Goal: Information Seeking & Learning: Learn about a topic

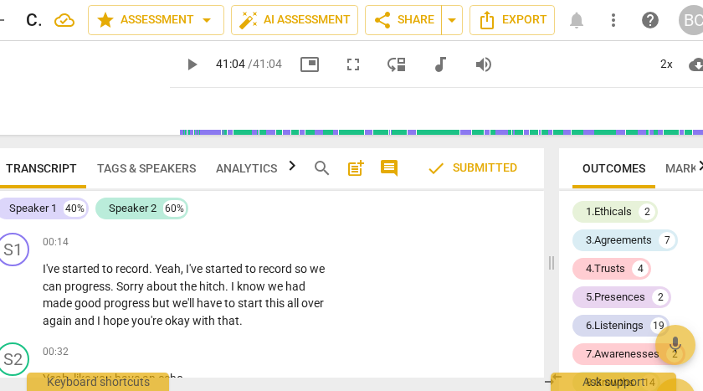
scroll to position [43177, 0]
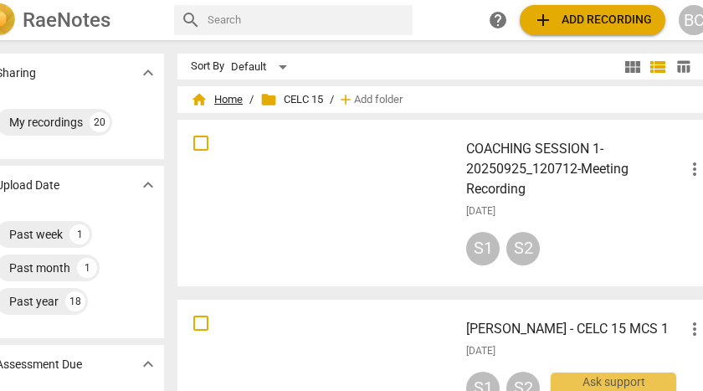
click at [233, 101] on span "home Home" at bounding box center [217, 99] width 52 height 17
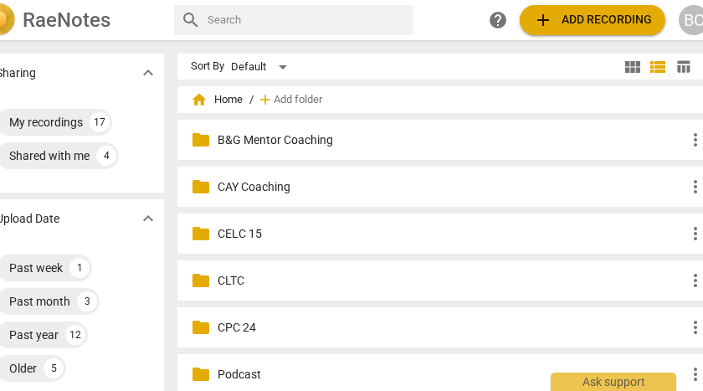
click at [239, 281] on p "CLTC" at bounding box center [452, 281] width 468 height 18
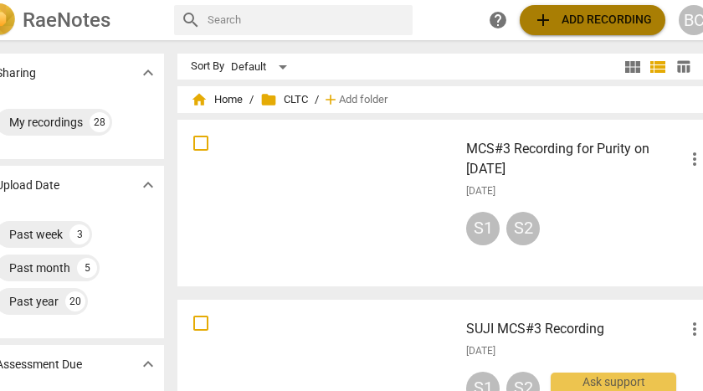
click at [596, 25] on span "add Add recording" at bounding box center [592, 20] width 119 height 20
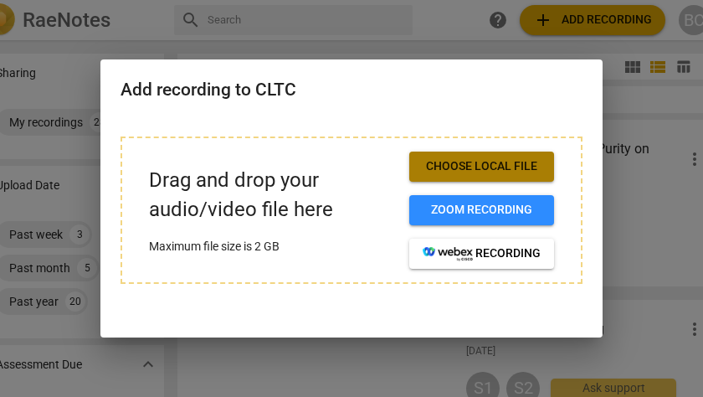
click at [495, 167] on span "Choose local file" at bounding box center [482, 166] width 118 height 17
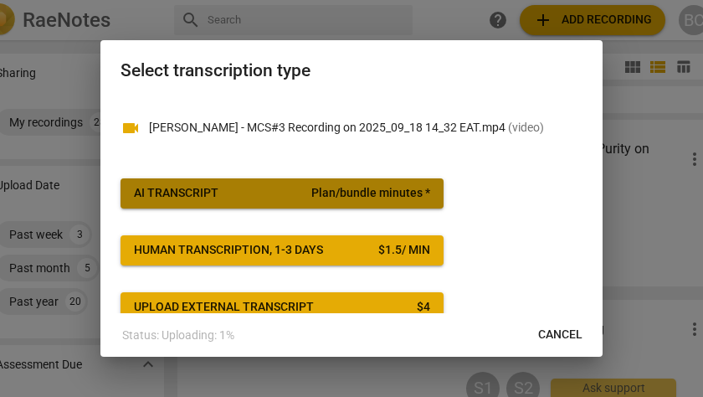
click at [300, 196] on span "AI Transcript Plan/bundle minutes *" at bounding box center [282, 193] width 296 height 17
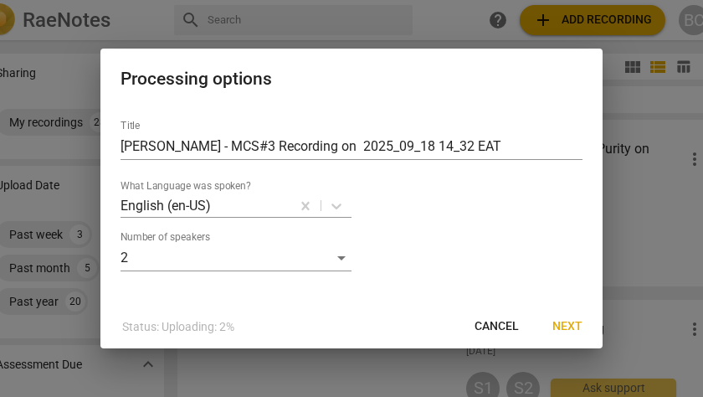
click at [559, 325] on span "Next" at bounding box center [567, 326] width 30 height 17
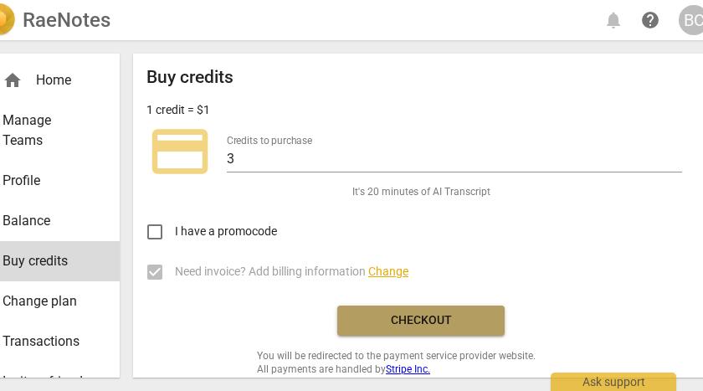
click at [421, 325] on span "Checkout" at bounding box center [421, 320] width 141 height 17
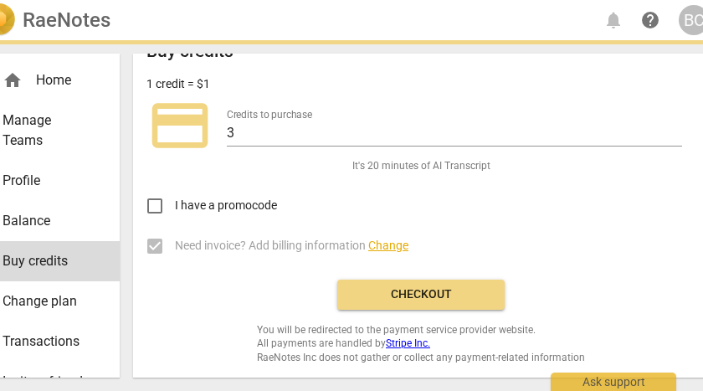
scroll to position [27, 0]
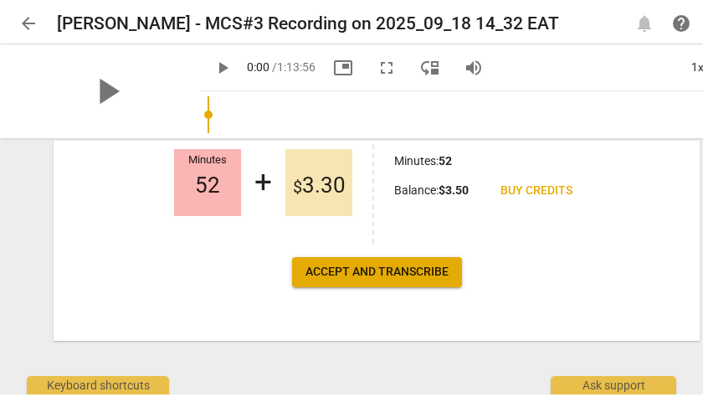
scroll to position [365, 0]
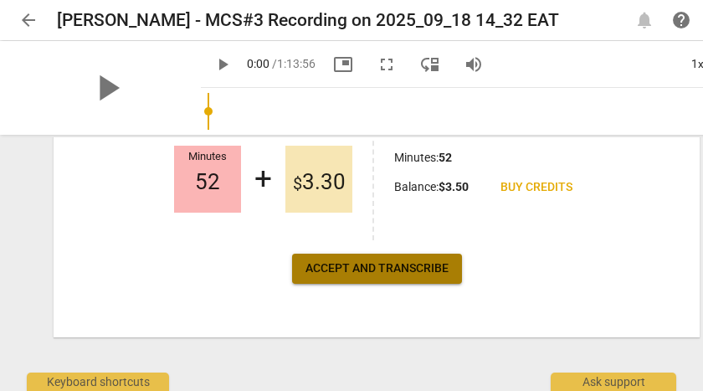
click at [367, 266] on span "Accept and transcribe" at bounding box center [376, 268] width 143 height 17
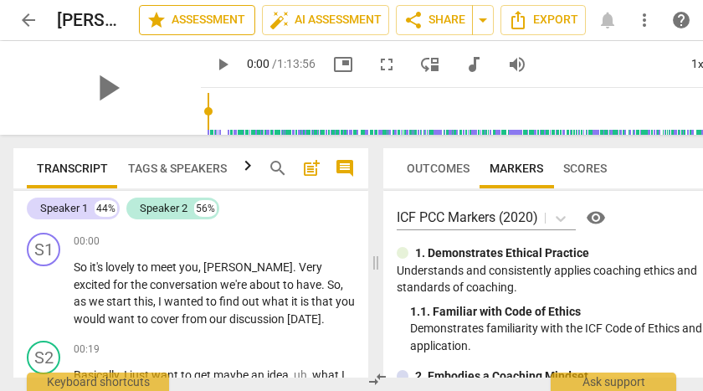
click at [209, 23] on span "star Assessment" at bounding box center [196, 20] width 101 height 20
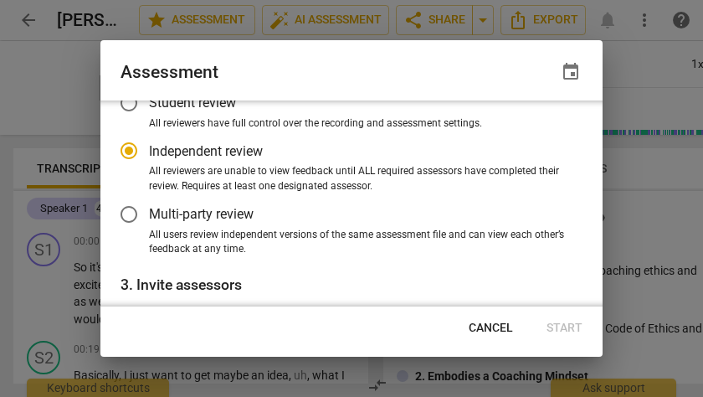
scroll to position [110, 0]
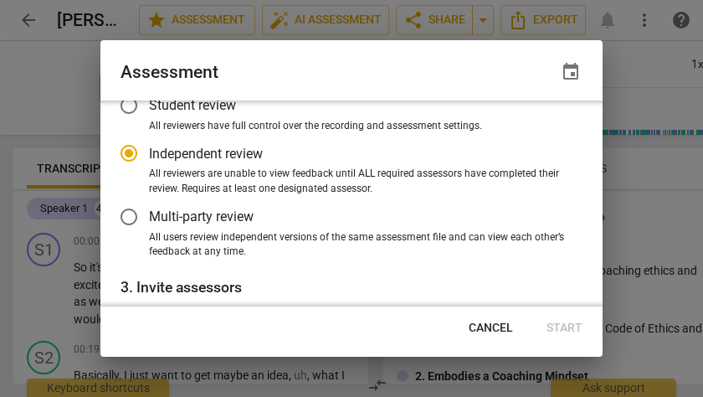
radio input "false"
click at [131, 215] on input "Multi-party review" at bounding box center [129, 217] width 40 height 40
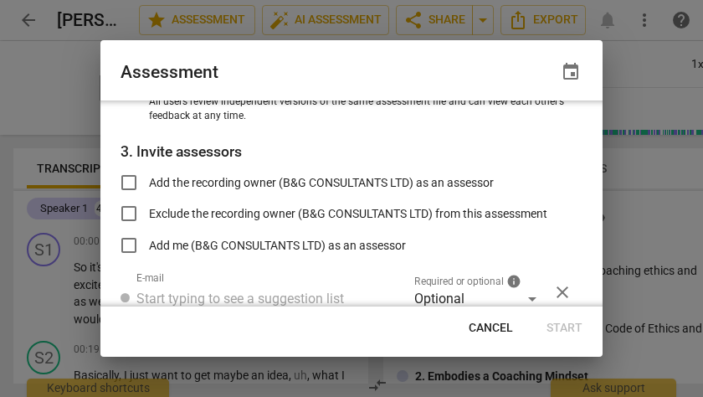
scroll to position [249, 0]
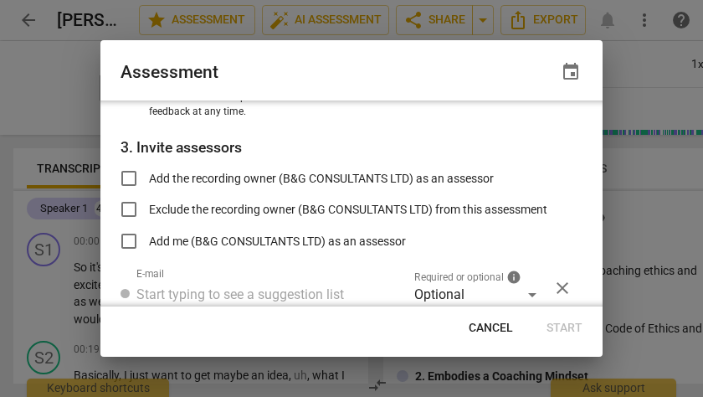
radio input "false"
click at [129, 176] on input "Add the recording owner (B&G CONSULTANTS LTD) as an assessor" at bounding box center [129, 178] width 40 height 40
checkbox input "true"
radio input "false"
click at [128, 238] on input "Add me (B&G CONSULTANTS LTD) as an assessor" at bounding box center [129, 241] width 40 height 40
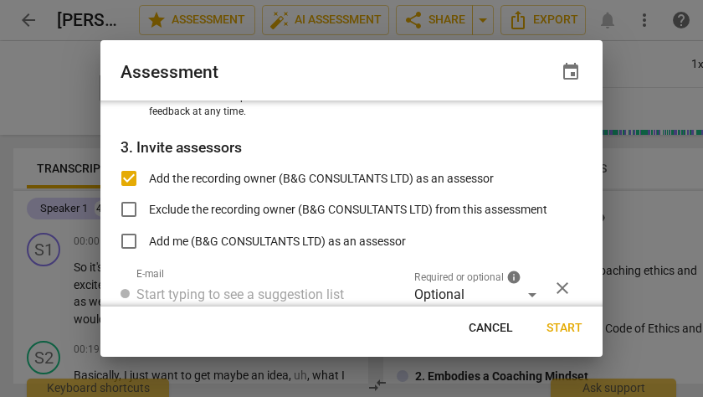
checkbox input "true"
click at [556, 326] on span "Start" at bounding box center [564, 328] width 36 height 17
radio input "false"
type input "B&G CONSULTANTS LTD <[EMAIL_ADDRESS][DOMAIN_NAME]>"
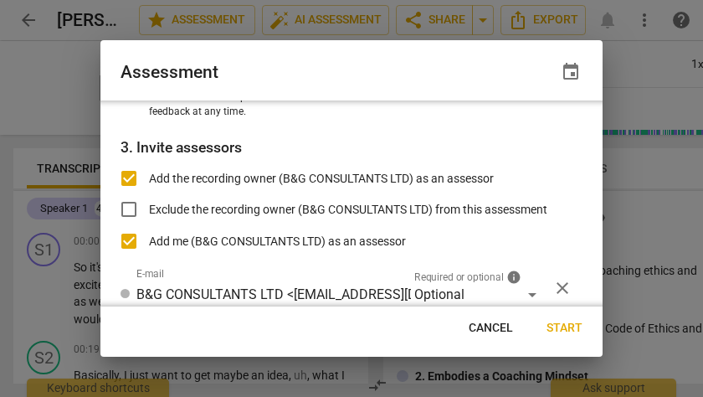
radio input "false"
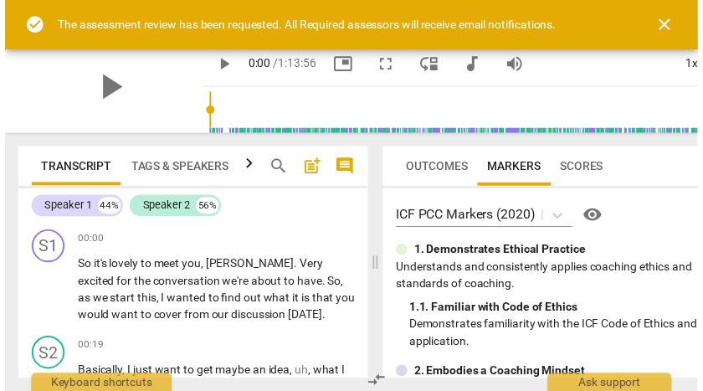
scroll to position [211, 0]
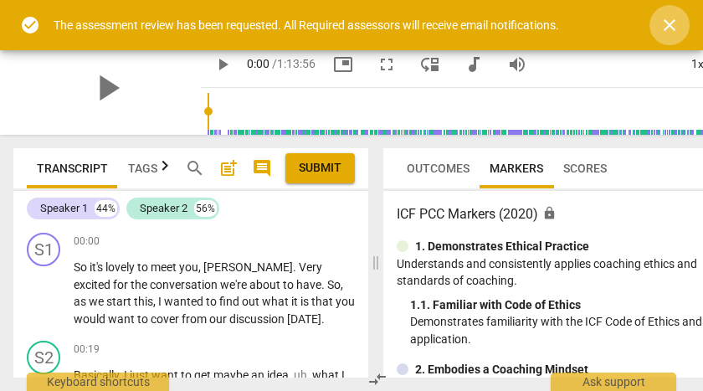
click at [664, 25] on span "close" at bounding box center [669, 25] width 20 height 20
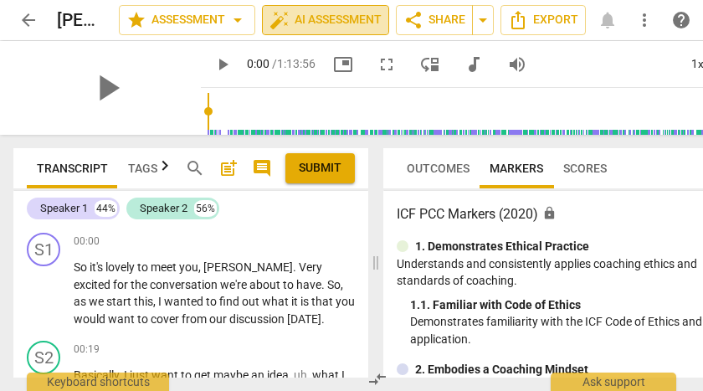
click at [361, 20] on span "auto_fix_high AI Assessment" at bounding box center [325, 20] width 112 height 20
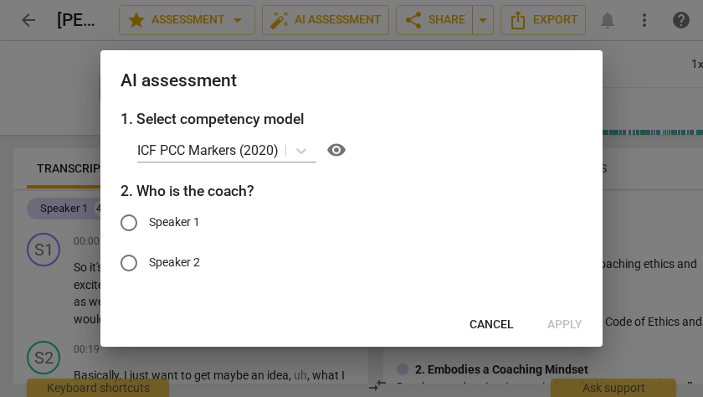
click at [371, 21] on div at bounding box center [351, 198] width 703 height 397
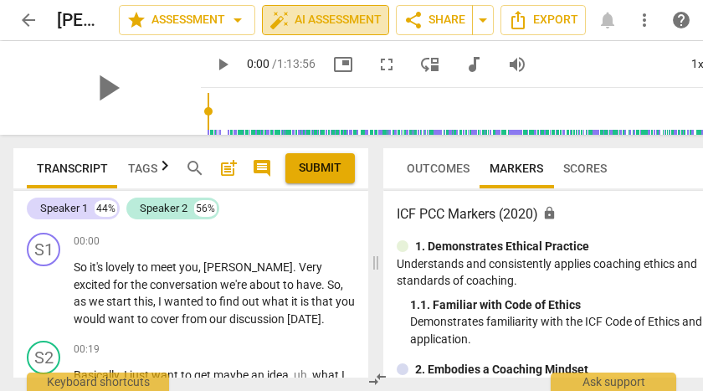
click at [328, 14] on span "auto_fix_high AI Assessment" at bounding box center [325, 20] width 112 height 20
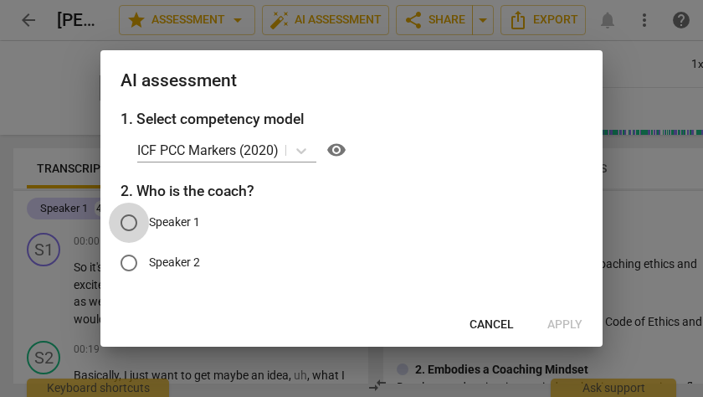
click at [131, 222] on input "Speaker 1" at bounding box center [129, 223] width 40 height 40
radio input "true"
click at [563, 324] on span "Apply" at bounding box center [564, 324] width 35 height 17
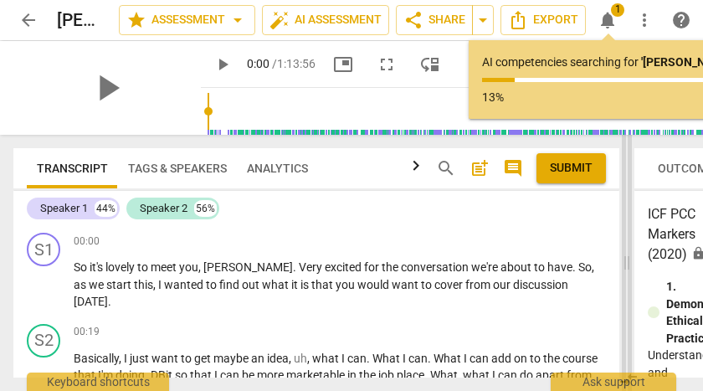
drag, startPoint x: 376, startPoint y: 263, endPoint x: 625, endPoint y: 279, distance: 249.9
click at [625, 279] on span at bounding box center [627, 263] width 10 height 256
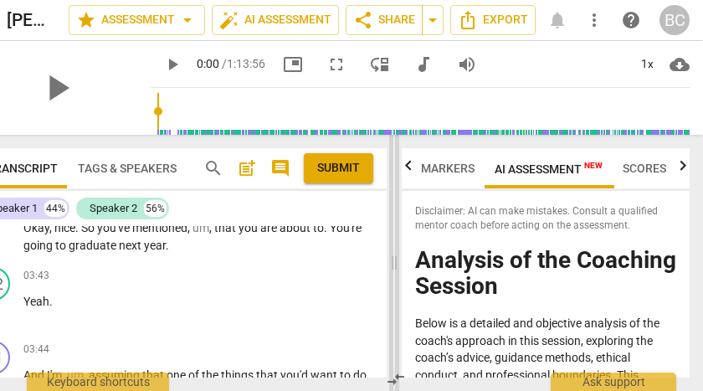
scroll to position [0, 87]
drag, startPoint x: 572, startPoint y: 263, endPoint x: 388, endPoint y: 275, distance: 183.7
click at [389, 276] on span at bounding box center [394, 263] width 10 height 256
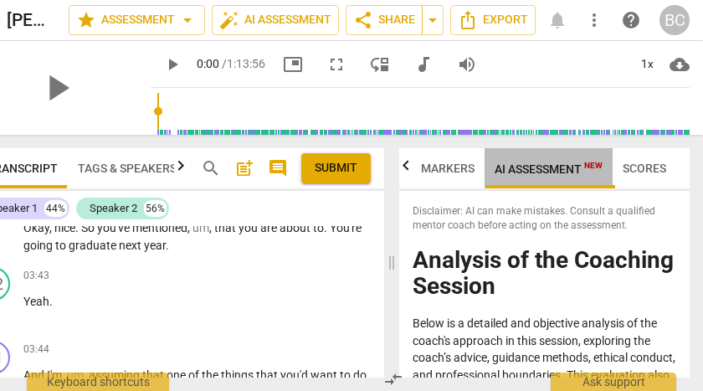
click at [551, 172] on span "AI Assessment New" at bounding box center [549, 168] width 108 height 13
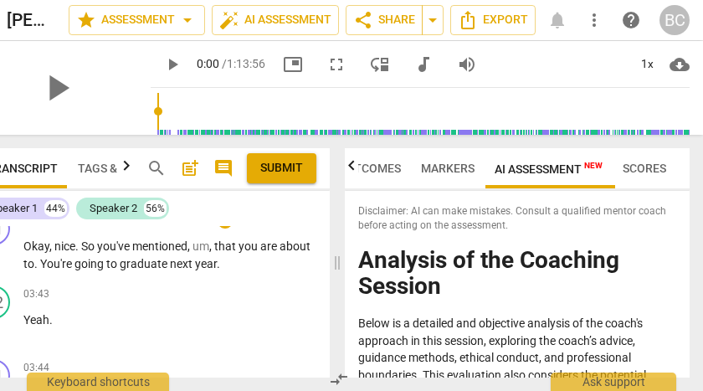
scroll to position [0, 0]
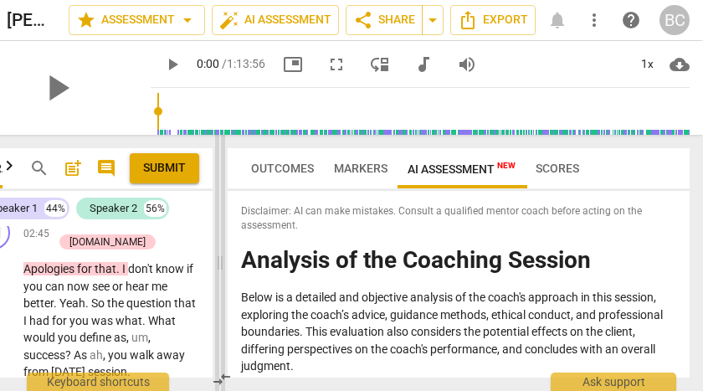
drag, startPoint x: 391, startPoint y: 261, endPoint x: 219, endPoint y: 251, distance: 171.8
click at [219, 251] on span at bounding box center [220, 263] width 10 height 256
click at [561, 169] on span "Scores" at bounding box center [558, 168] width 44 height 13
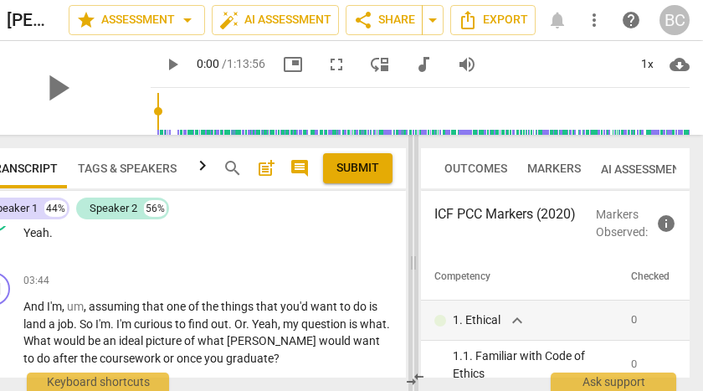
drag, startPoint x: 219, startPoint y: 263, endPoint x: 413, endPoint y: 278, distance: 193.9
click at [413, 278] on span at bounding box center [413, 263] width 10 height 256
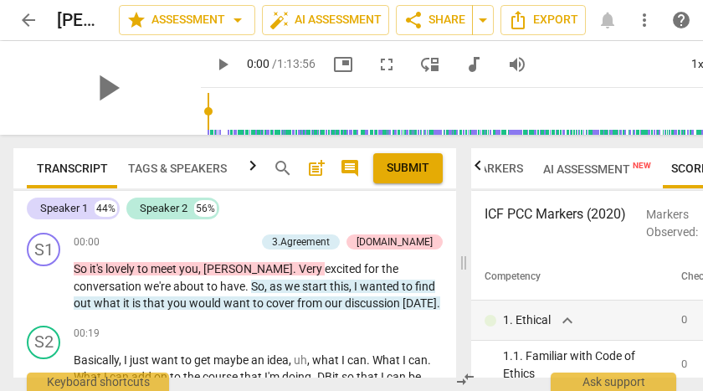
scroll to position [0, 109]
click at [28, 19] on span "arrow_back" at bounding box center [28, 20] width 20 height 20
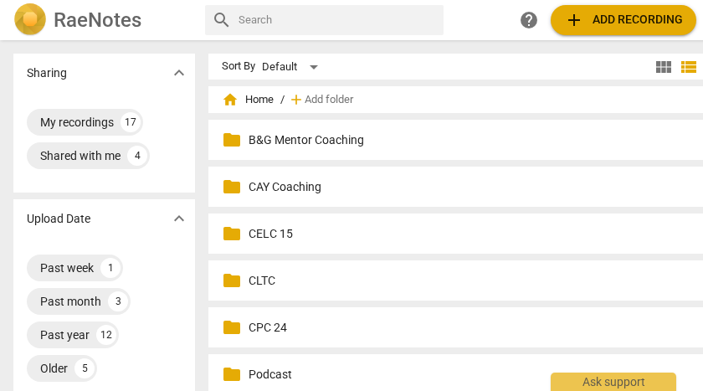
click at [290, 189] on p "CAY Coaching" at bounding box center [483, 187] width 468 height 18
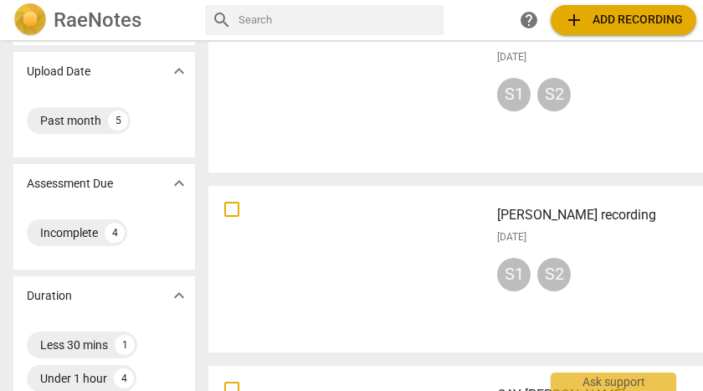
scroll to position [183, 0]
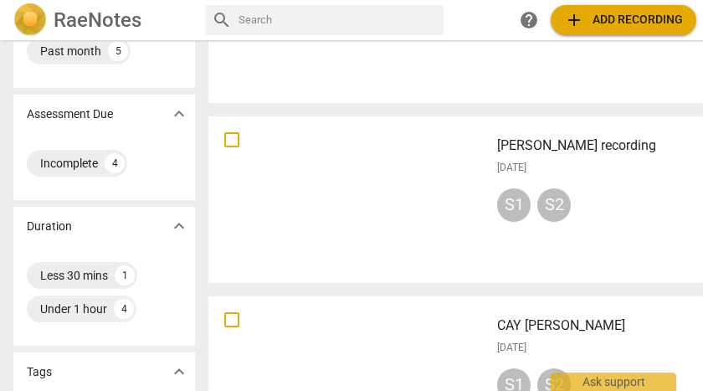
click at [561, 146] on h3 "[PERSON_NAME] recording" at bounding box center [606, 146] width 218 height 20
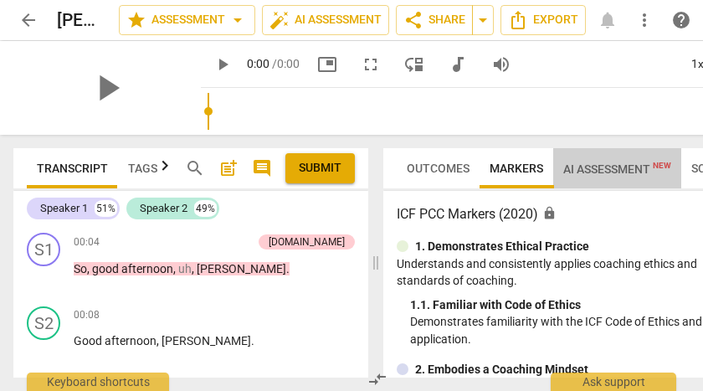
click at [594, 168] on span "AI Assessment New" at bounding box center [617, 168] width 108 height 13
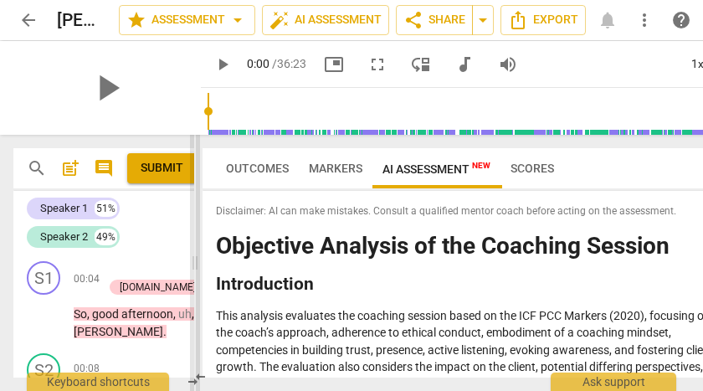
drag, startPoint x: 375, startPoint y: 266, endPoint x: 194, endPoint y: 274, distance: 181.0
click at [194, 274] on span at bounding box center [195, 263] width 10 height 256
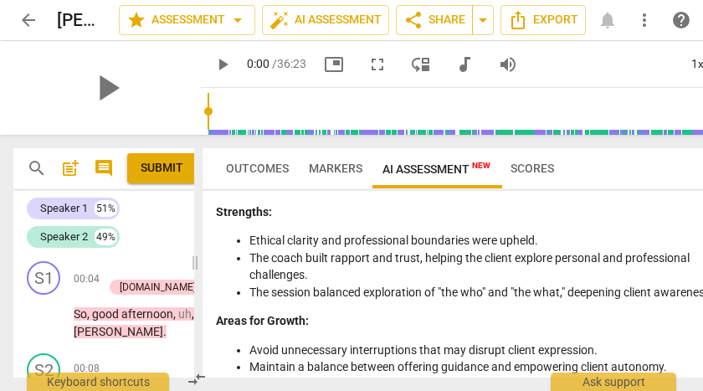
scroll to position [3512, 0]
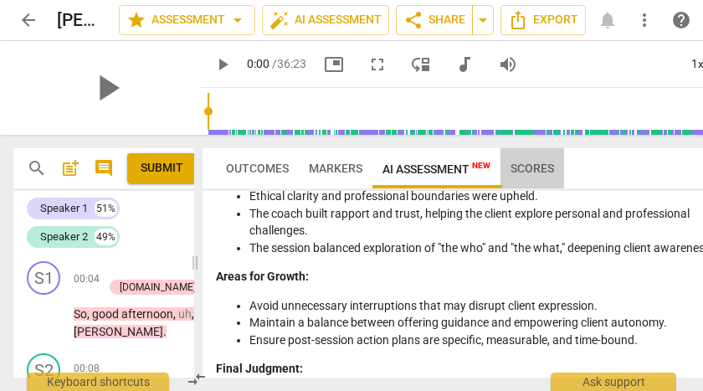
click at [534, 168] on span "Scores" at bounding box center [532, 168] width 44 height 13
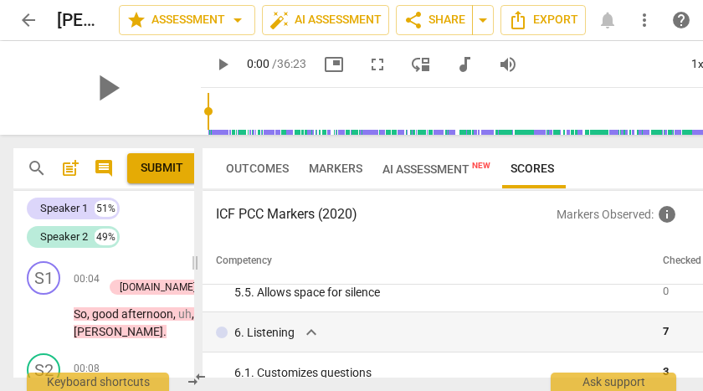
scroll to position [873, 0]
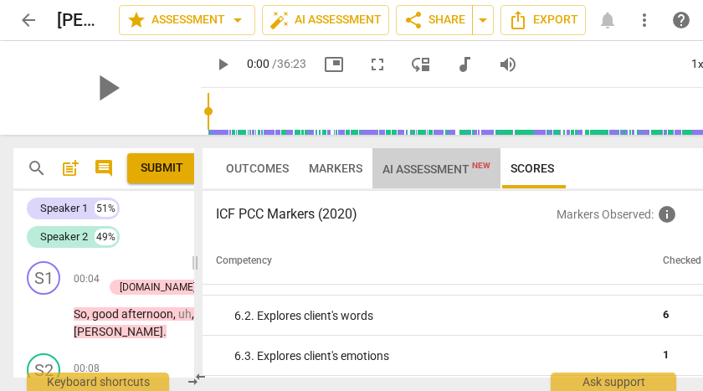
click at [446, 169] on span "AI Assessment New" at bounding box center [436, 168] width 108 height 13
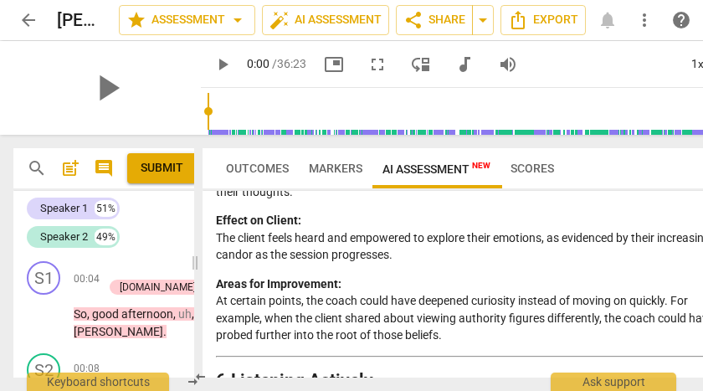
scroll to position [2407, 0]
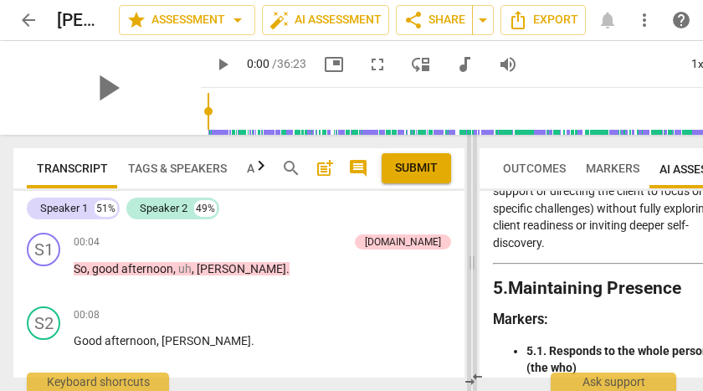
drag, startPoint x: 196, startPoint y: 265, endPoint x: 472, endPoint y: 301, distance: 278.5
click at [473, 300] on span at bounding box center [472, 263] width 10 height 256
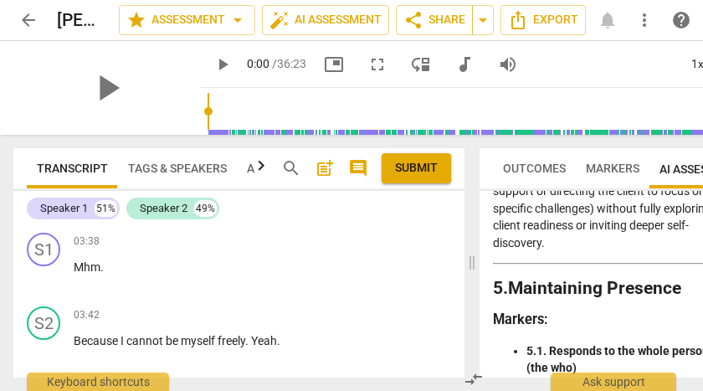
scroll to position [1897, 0]
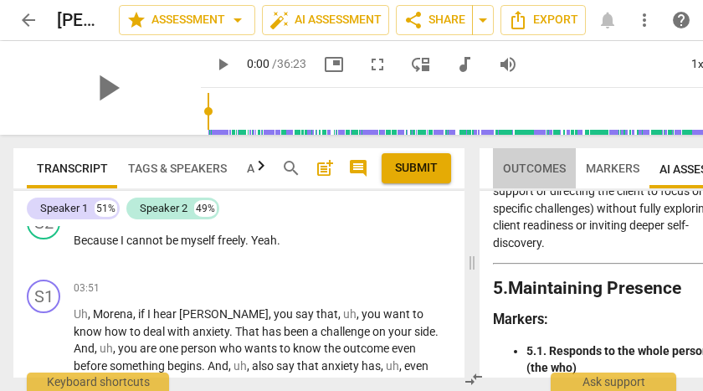
click at [523, 170] on span "Outcomes" at bounding box center [534, 168] width 63 height 13
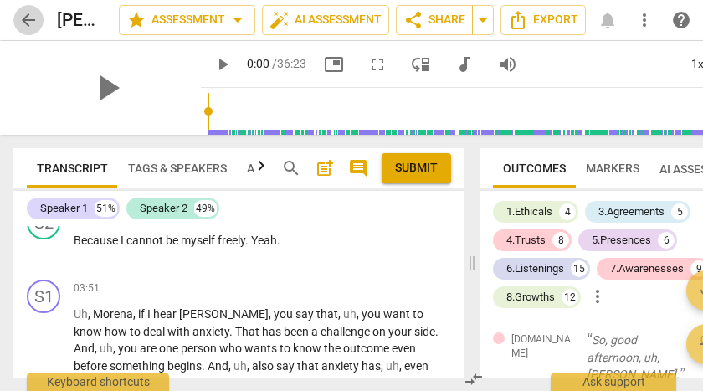
click at [24, 21] on span "arrow_back" at bounding box center [28, 20] width 20 height 20
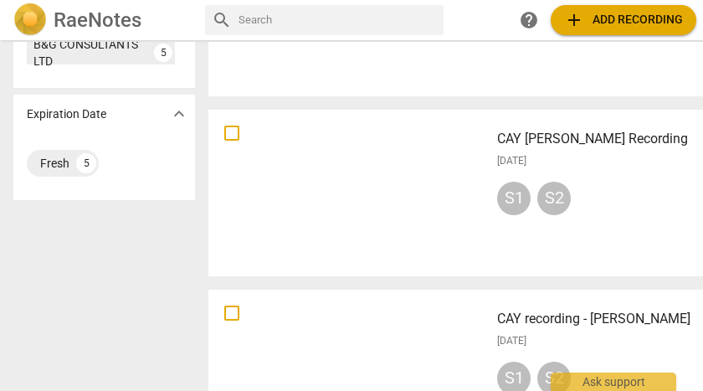
scroll to position [629, 0]
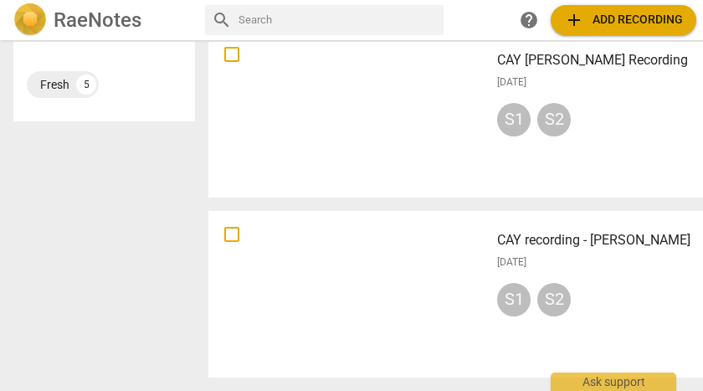
click at [552, 240] on h3 "CAY recording - [PERSON_NAME]" at bounding box center [606, 240] width 218 height 20
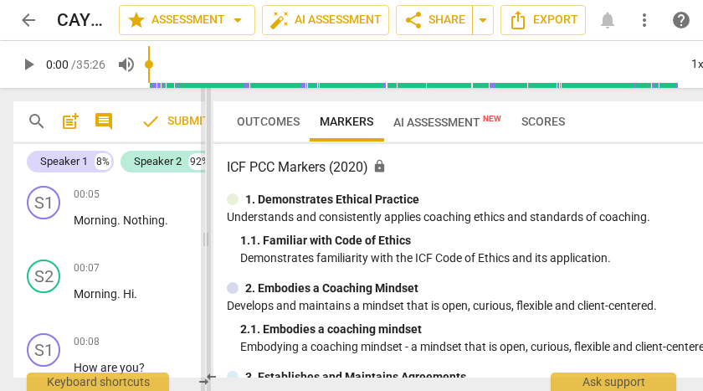
drag, startPoint x: 375, startPoint y: 242, endPoint x: 205, endPoint y: 228, distance: 170.4
click at [205, 228] on span at bounding box center [206, 239] width 10 height 303
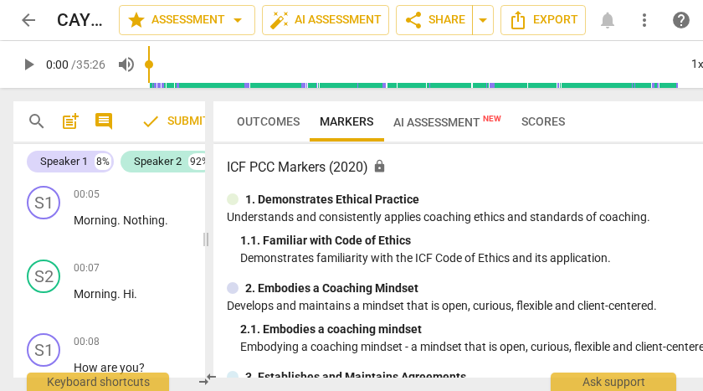
click at [469, 121] on span "AI Assessment New" at bounding box center [447, 121] width 108 height 13
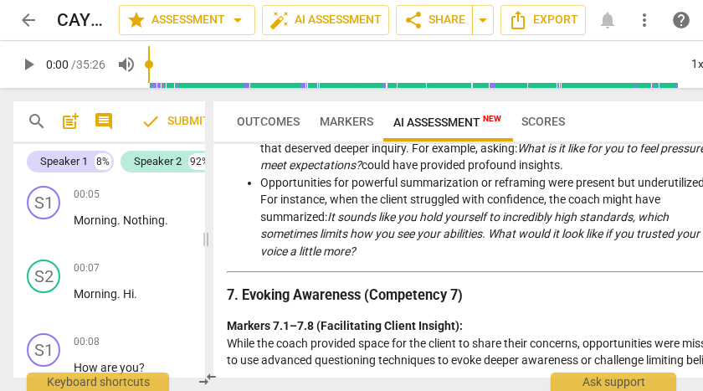
scroll to position [2457, 0]
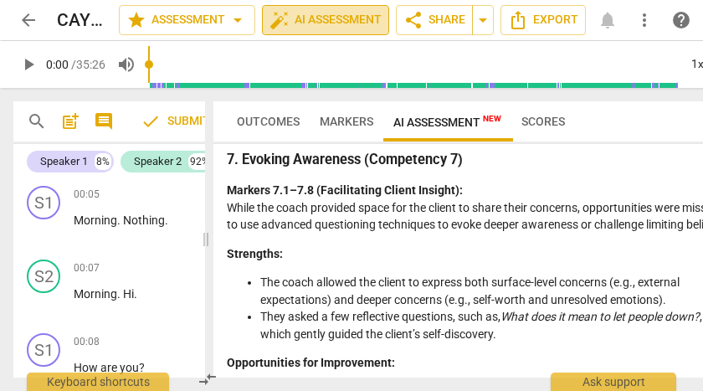
click at [347, 25] on span "auto_fix_high AI Assessment" at bounding box center [325, 20] width 112 height 20
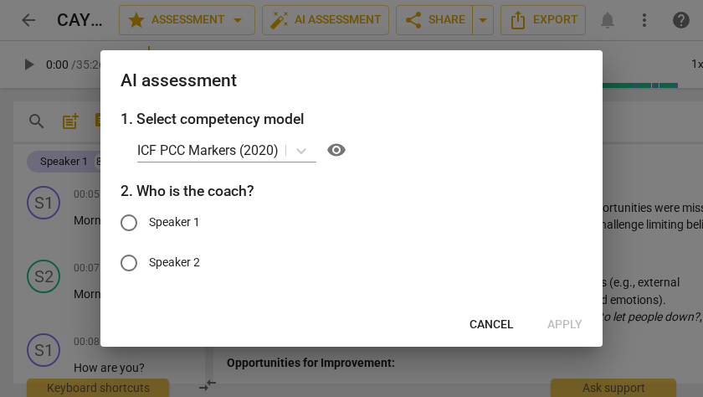
click at [626, 126] on div at bounding box center [351, 198] width 703 height 397
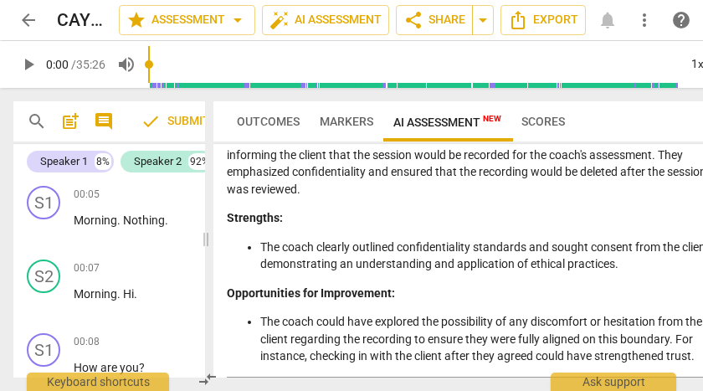
scroll to position [0, 0]
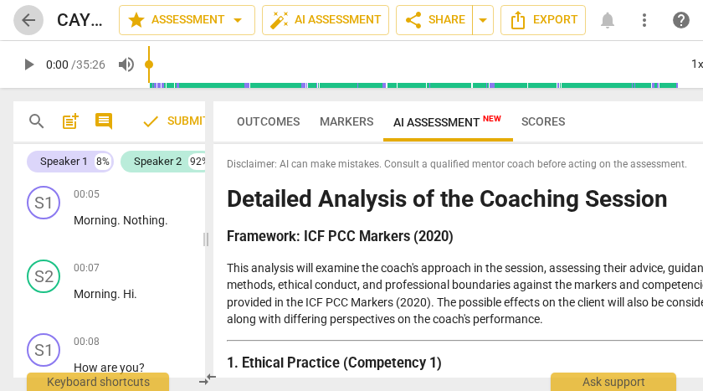
click at [28, 17] on span "arrow_back" at bounding box center [28, 20] width 20 height 20
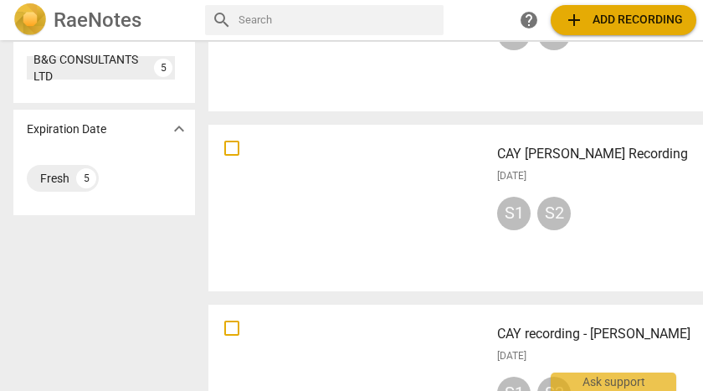
scroll to position [629, 0]
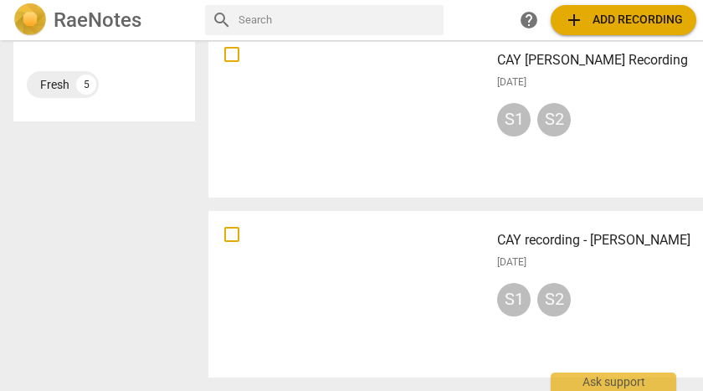
click at [464, 176] on div at bounding box center [348, 114] width 269 height 155
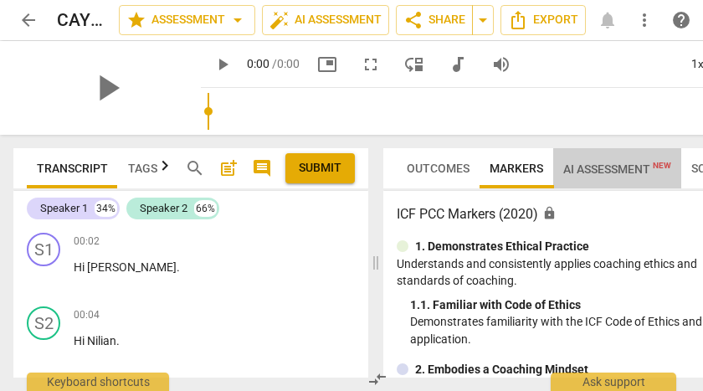
click at [603, 172] on span "AI Assessment New" at bounding box center [617, 168] width 108 height 13
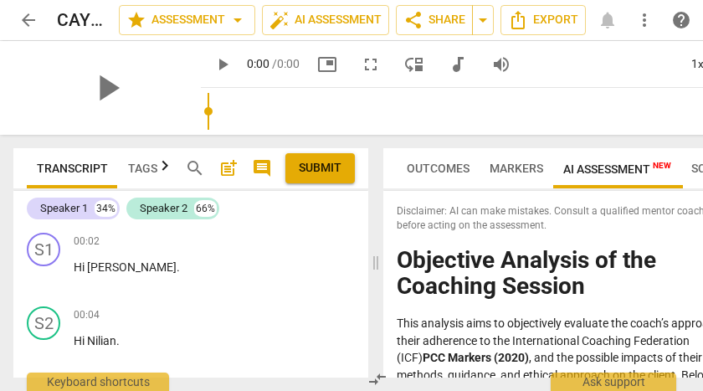
scroll to position [229, 0]
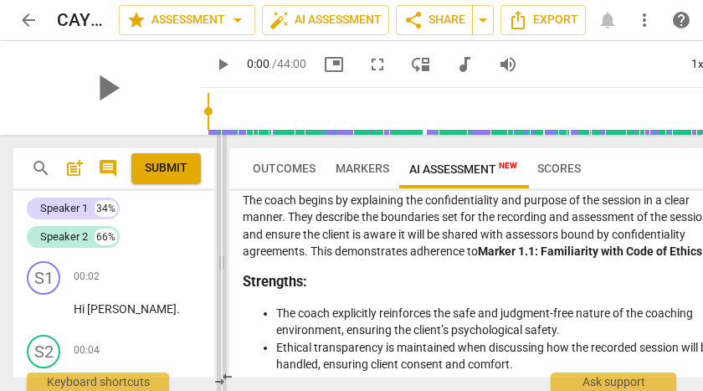
drag, startPoint x: 377, startPoint y: 266, endPoint x: 223, endPoint y: 269, distance: 154.0
click at [223, 269] on span at bounding box center [222, 263] width 10 height 256
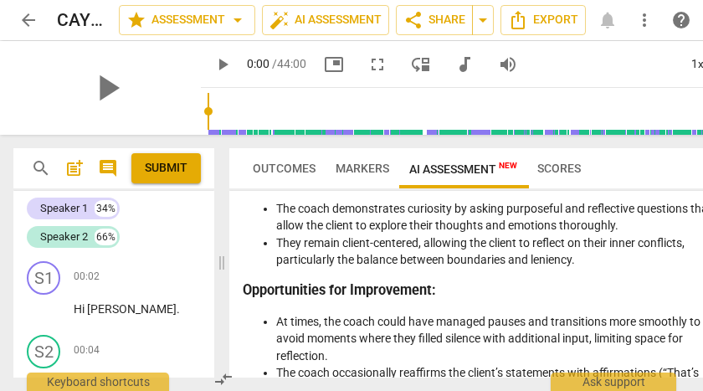
scroll to position [0, 0]
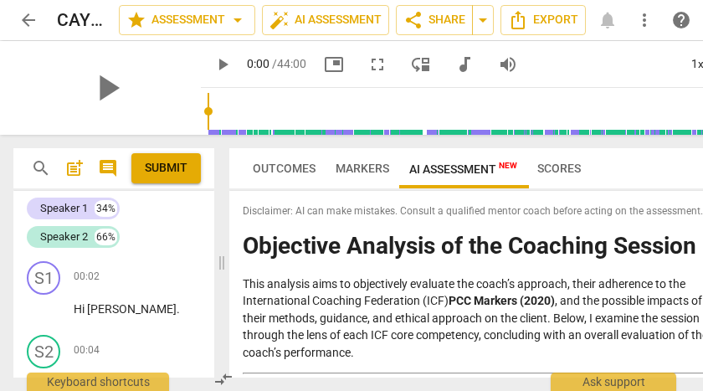
click at [28, 22] on span "arrow_back" at bounding box center [28, 20] width 20 height 20
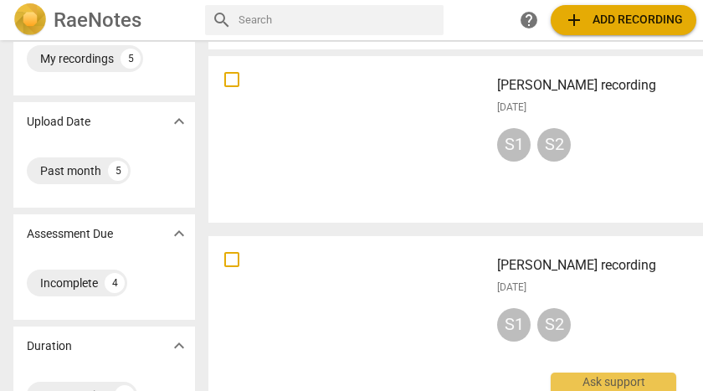
scroll to position [100, 0]
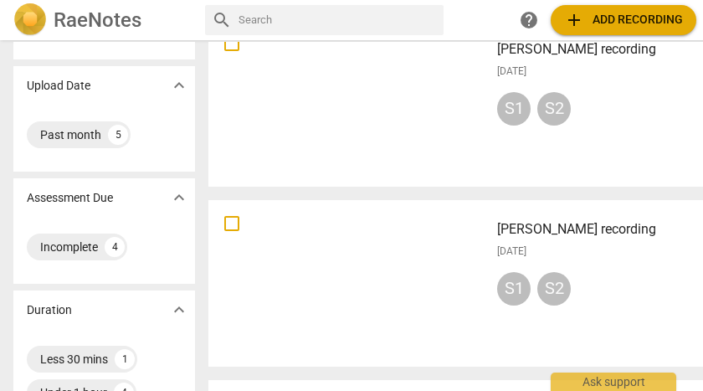
click at [545, 229] on h3 "[PERSON_NAME] recording" at bounding box center [606, 229] width 218 height 20
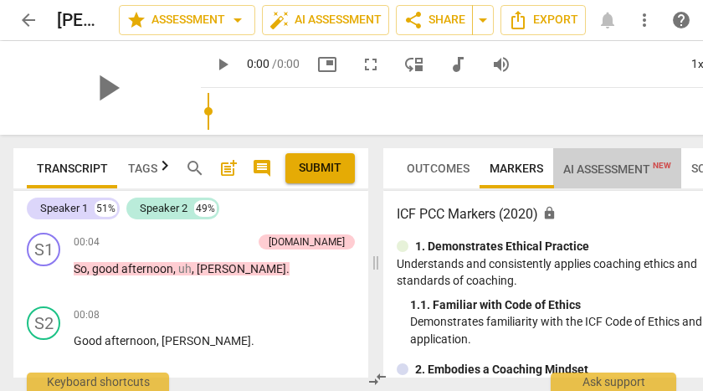
click at [608, 169] on span "AI Assessment New" at bounding box center [617, 168] width 108 height 13
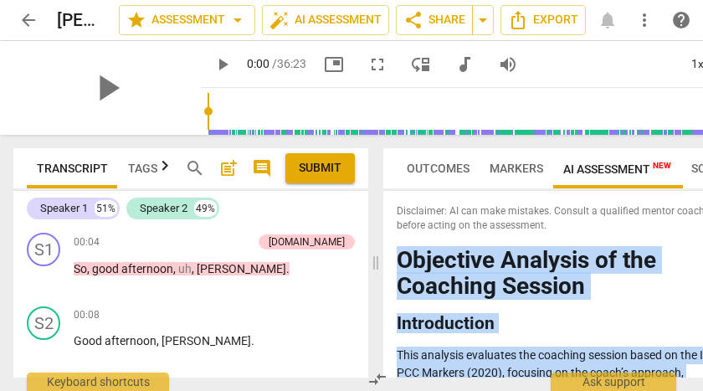
drag, startPoint x: 424, startPoint y: 357, endPoint x: 386, endPoint y: 249, distance: 114.6
click at [386, 249] on div "Disclaimer: AI can make mistakes. Consult a qualified mentor coach before actin…" at bounding box center [561, 284] width 356 height 187
copy div "Loremipsu Dolorsit am con Adipisci Elitsed Doeiusmodtem Inci utlabore etdolorem…"
click at [32, 22] on span "arrow_back" at bounding box center [28, 20] width 20 height 20
